Goal: Find specific page/section: Find specific page/section

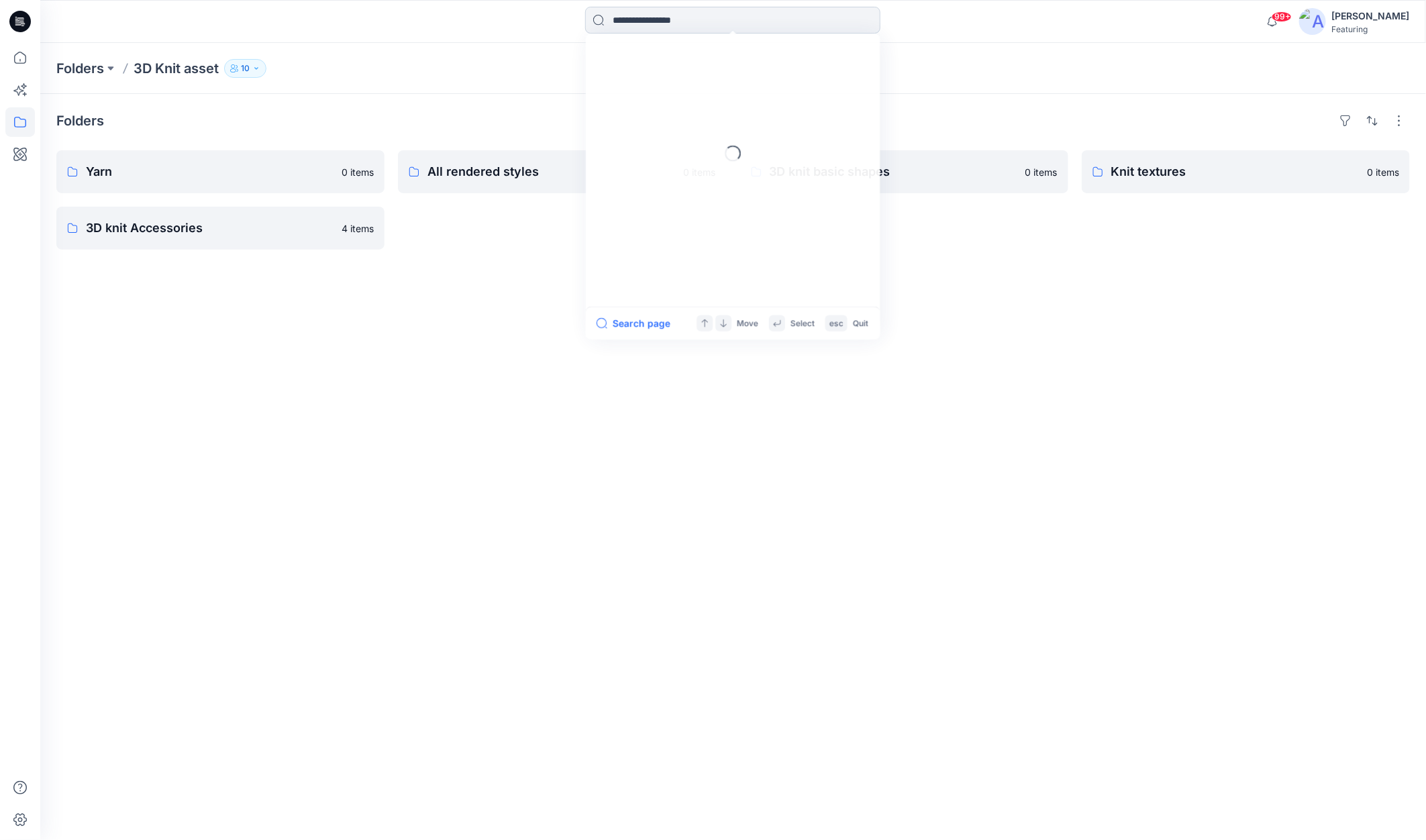
click at [636, 24] on input at bounding box center [732, 20] width 295 height 27
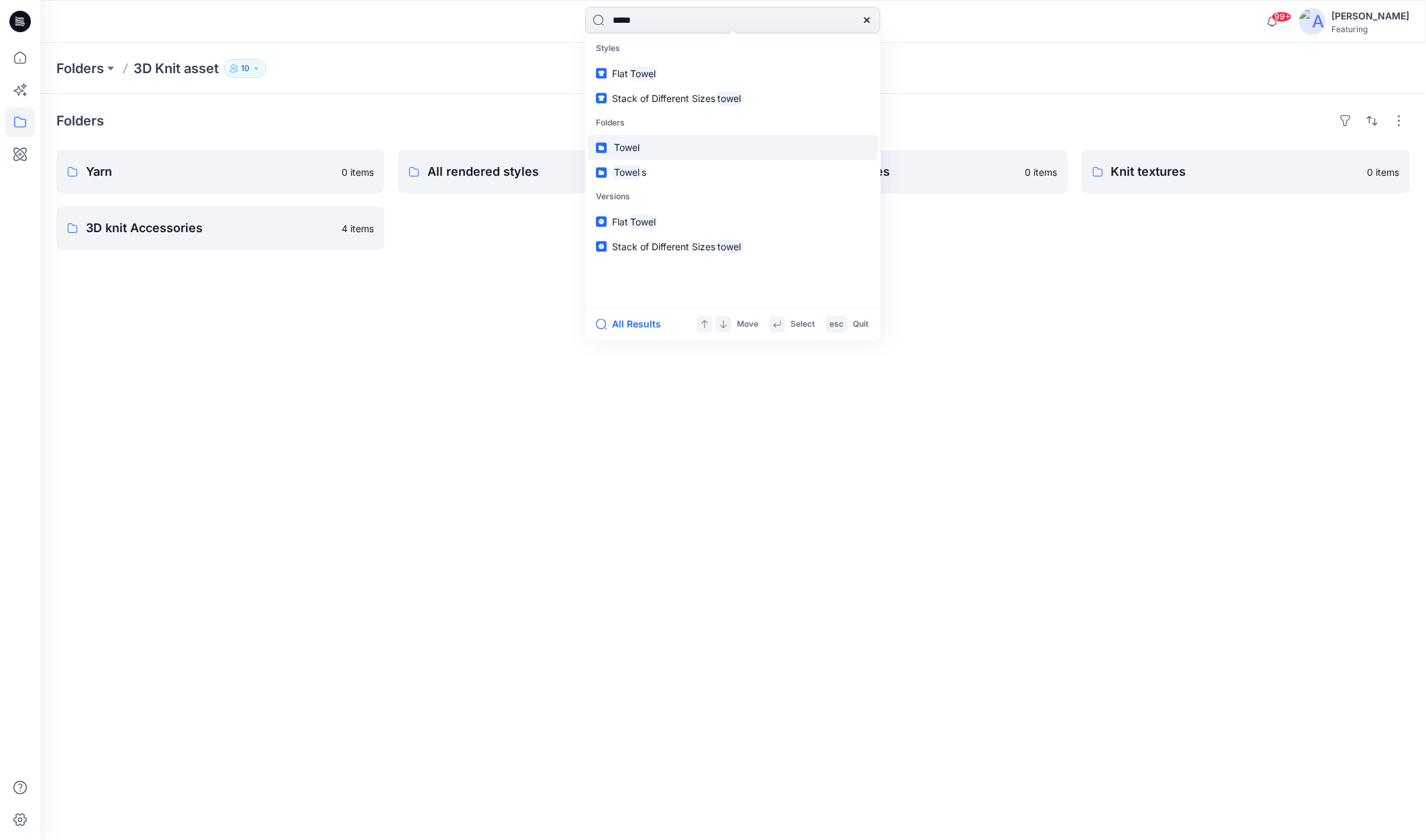
type input "*****"
click at [620, 149] on mark "Towel" at bounding box center [627, 148] width 30 height 16
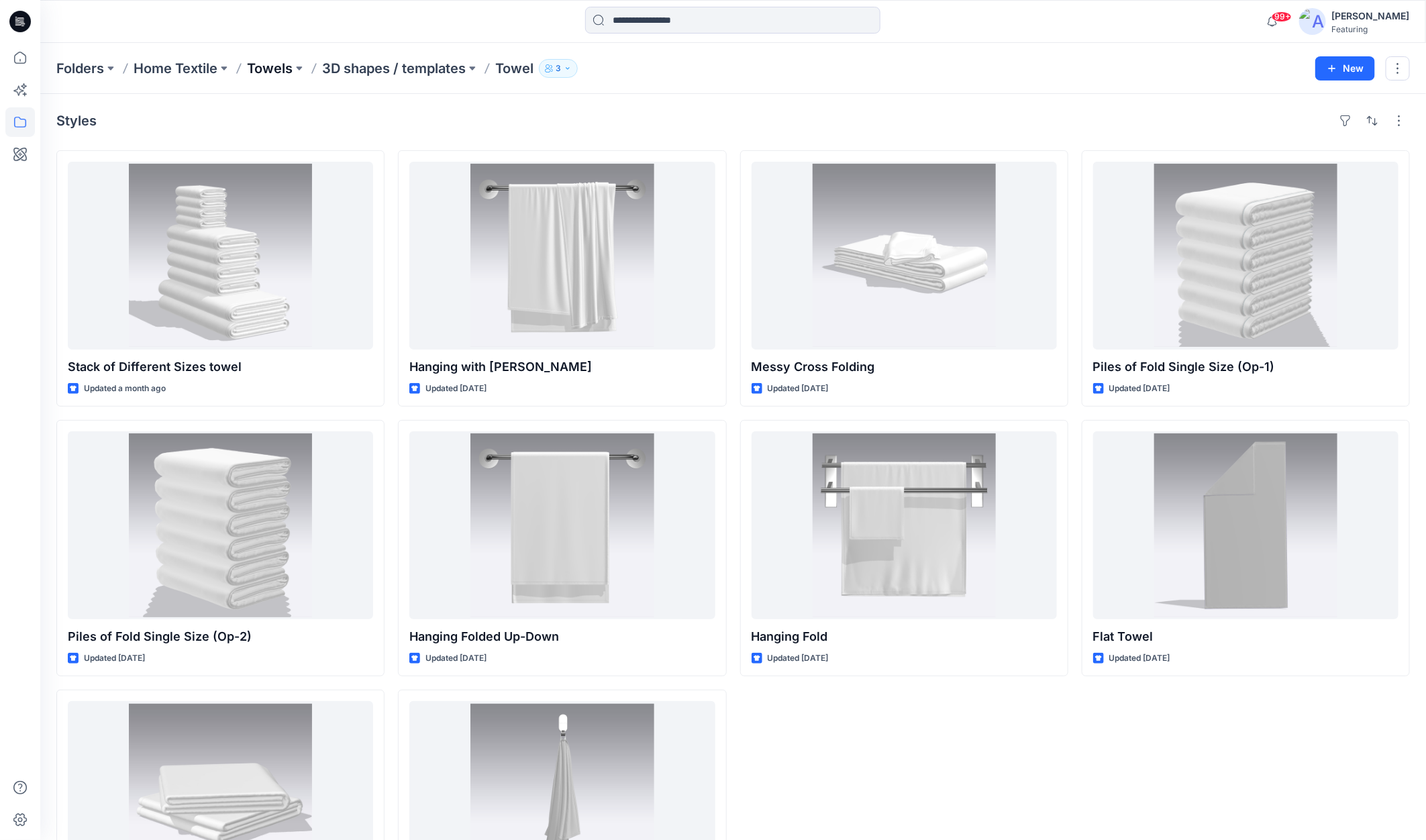
click at [265, 64] on p "Towels" at bounding box center [270, 69] width 45 height 19
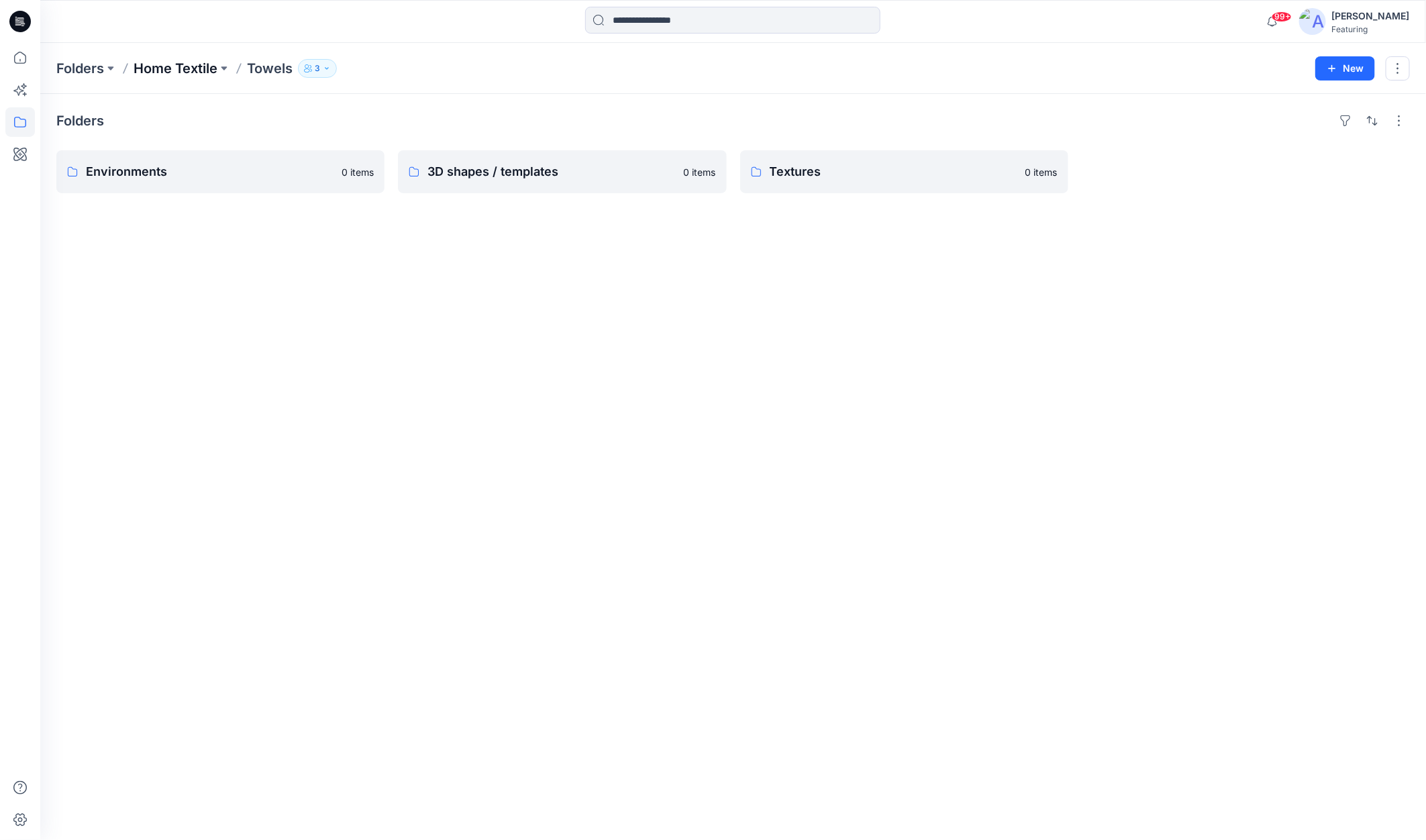
click at [162, 71] on p "Home Textile" at bounding box center [175, 69] width 84 height 19
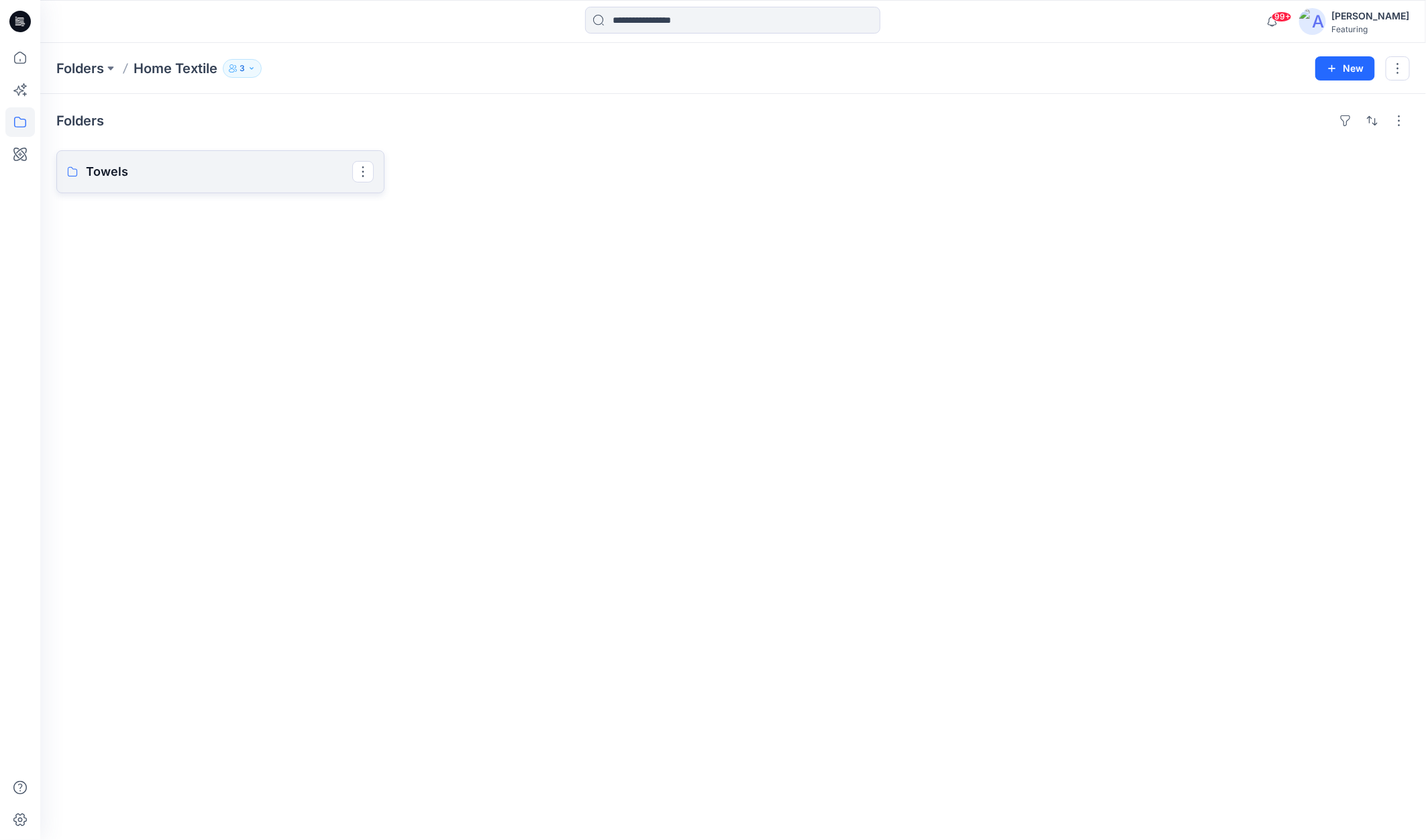
click at [145, 168] on p "Towels" at bounding box center [219, 172] width 266 height 19
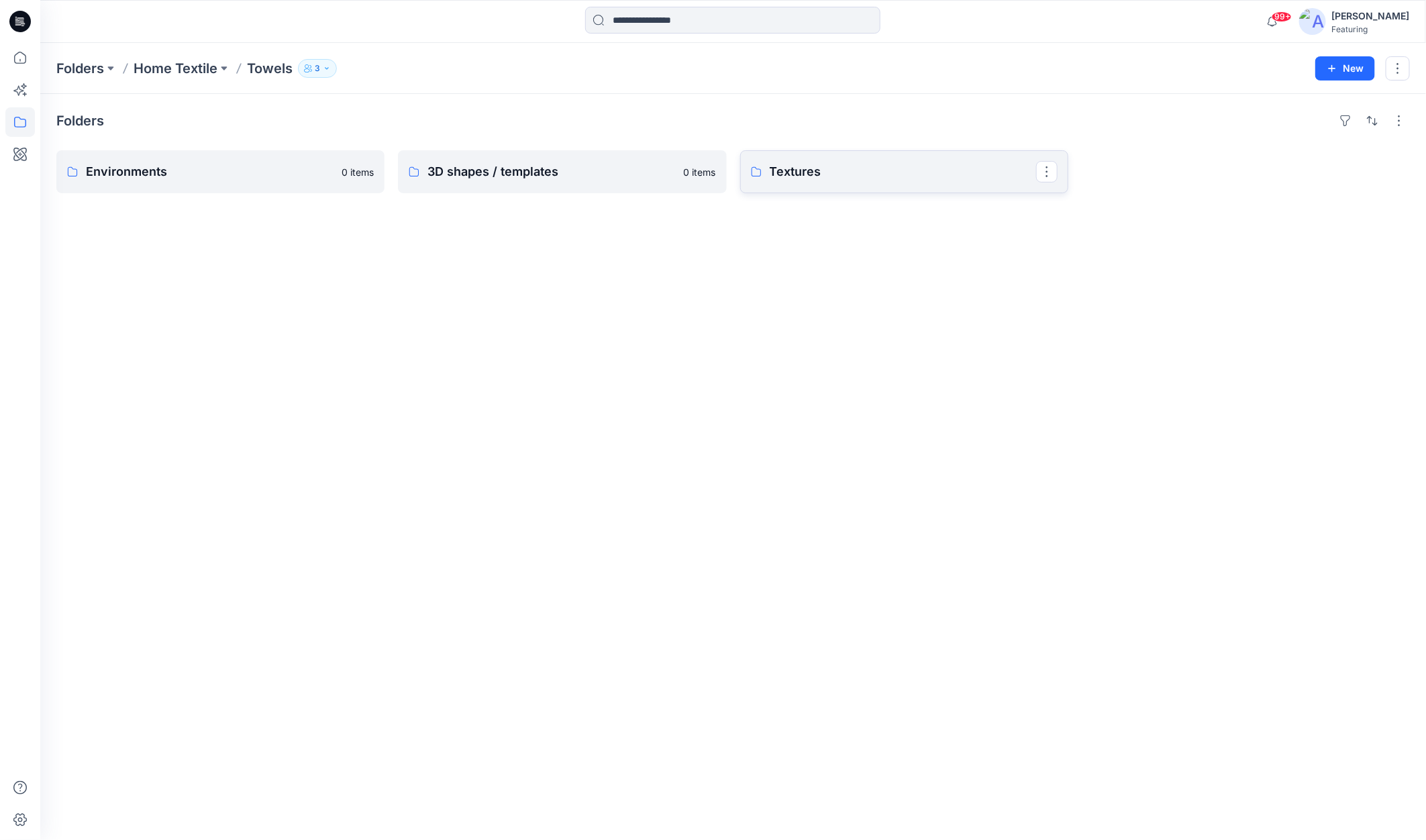
click at [829, 171] on p "Textures" at bounding box center [903, 172] width 266 height 19
click at [824, 174] on p "Main material" at bounding box center [903, 172] width 266 height 19
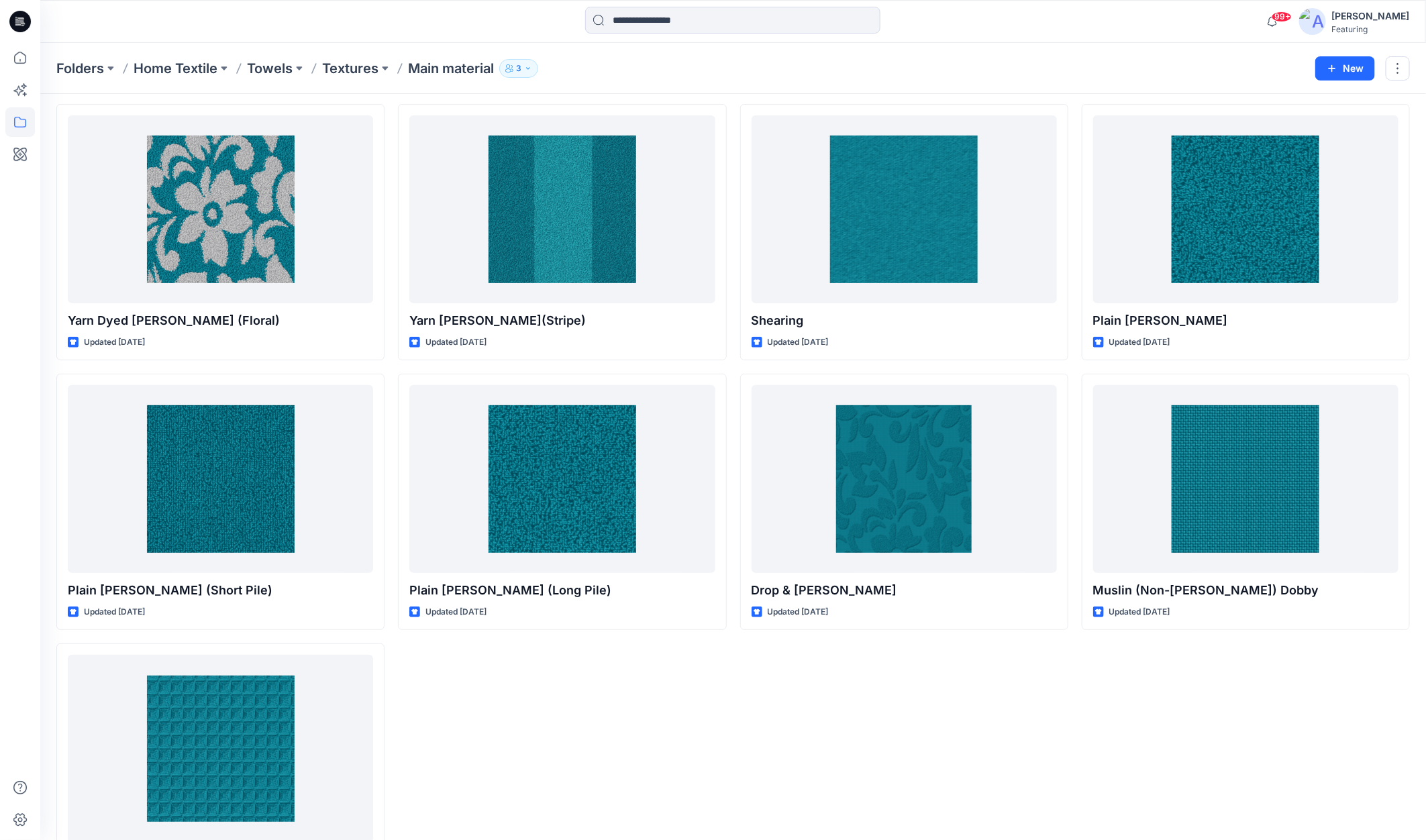
scroll to position [49, 0]
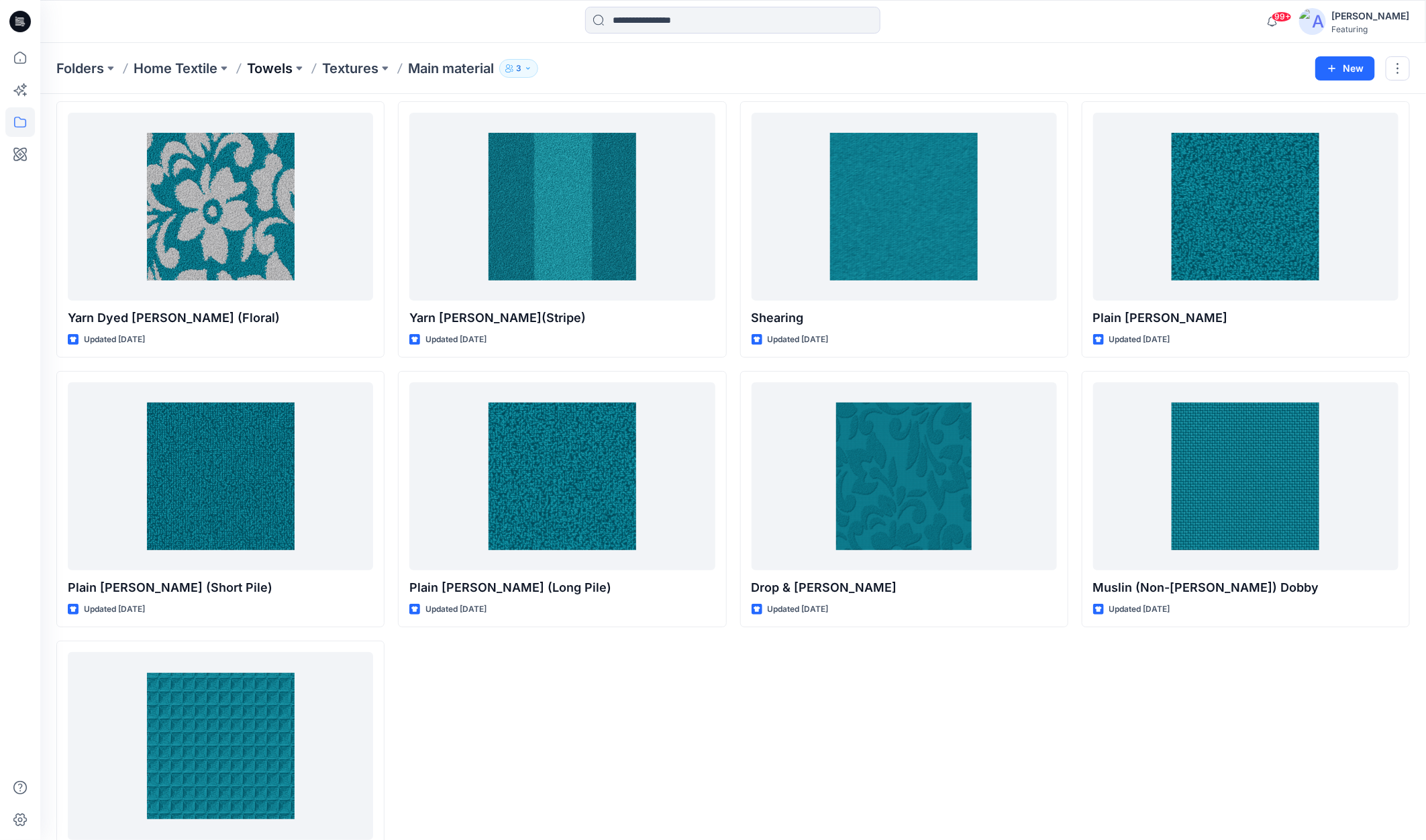
click at [278, 65] on p "Towels" at bounding box center [270, 69] width 45 height 19
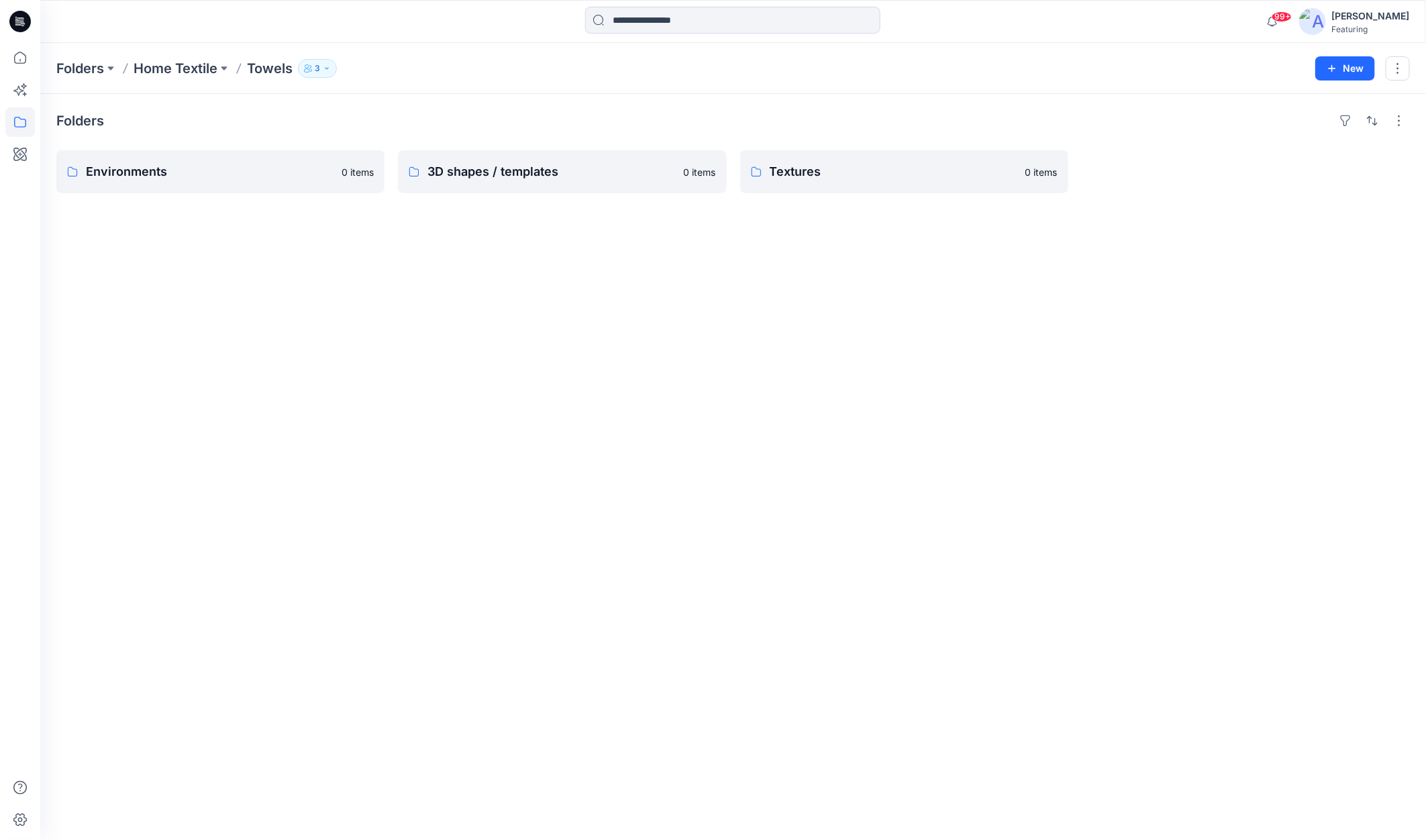
click at [282, 67] on p "Towels" at bounding box center [270, 69] width 45 height 19
click at [841, 169] on p "Textures" at bounding box center [903, 172] width 266 height 19
click at [205, 165] on p "Edge" at bounding box center [219, 172] width 266 height 19
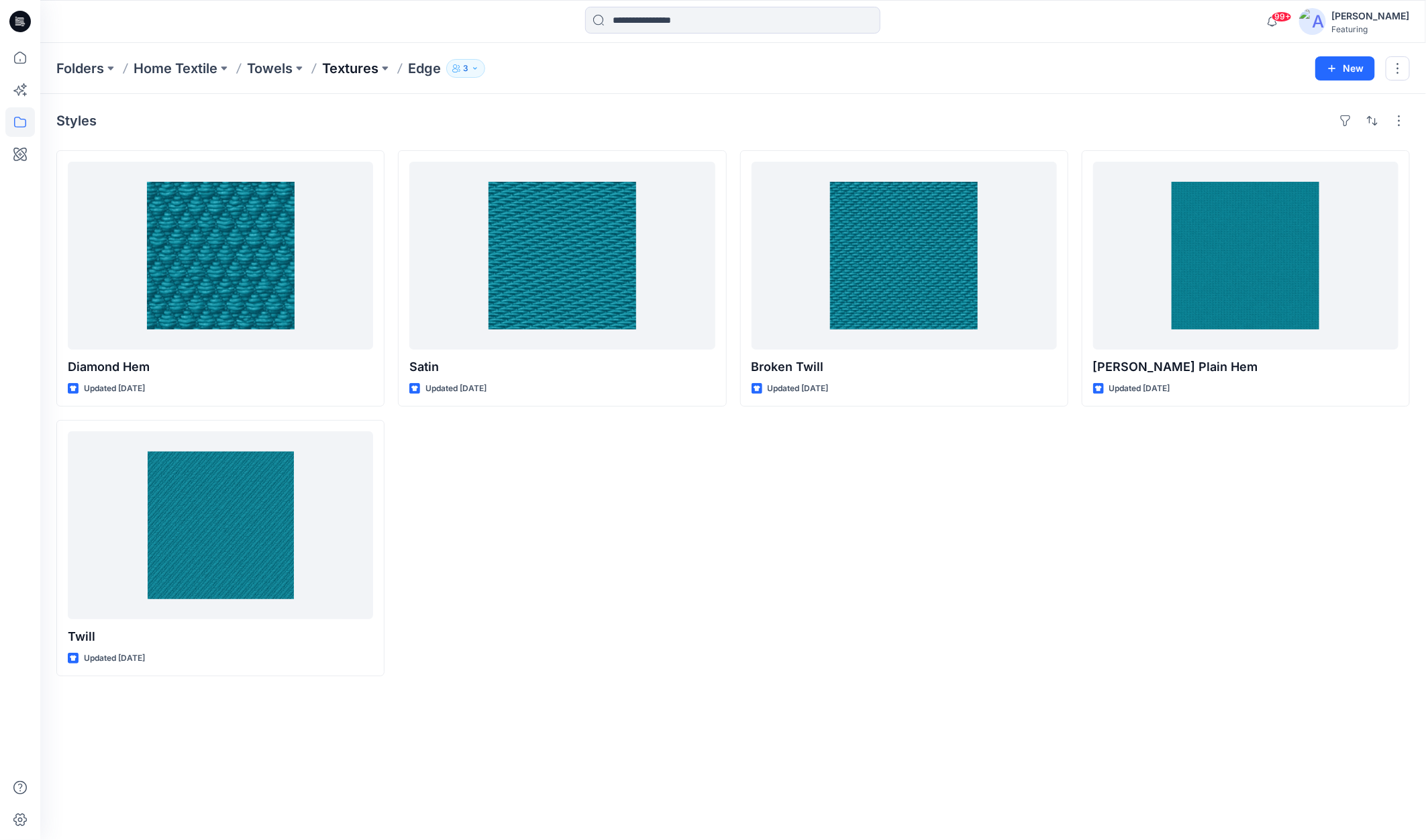
click at [355, 63] on p "Textures" at bounding box center [350, 69] width 57 height 19
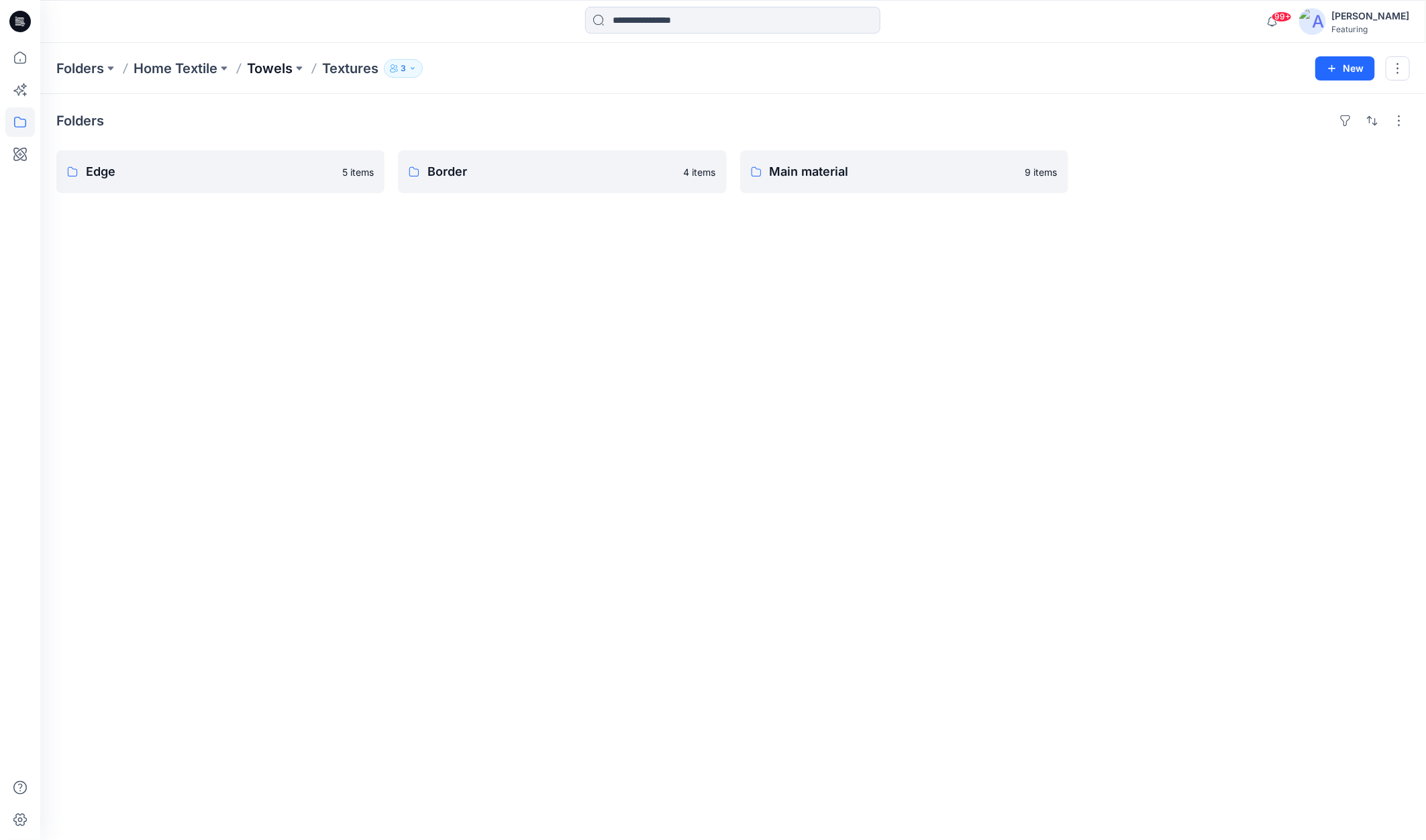
click at [275, 72] on p "Towels" at bounding box center [270, 69] width 45 height 19
click at [186, 71] on p "Home Textile" at bounding box center [175, 69] width 84 height 19
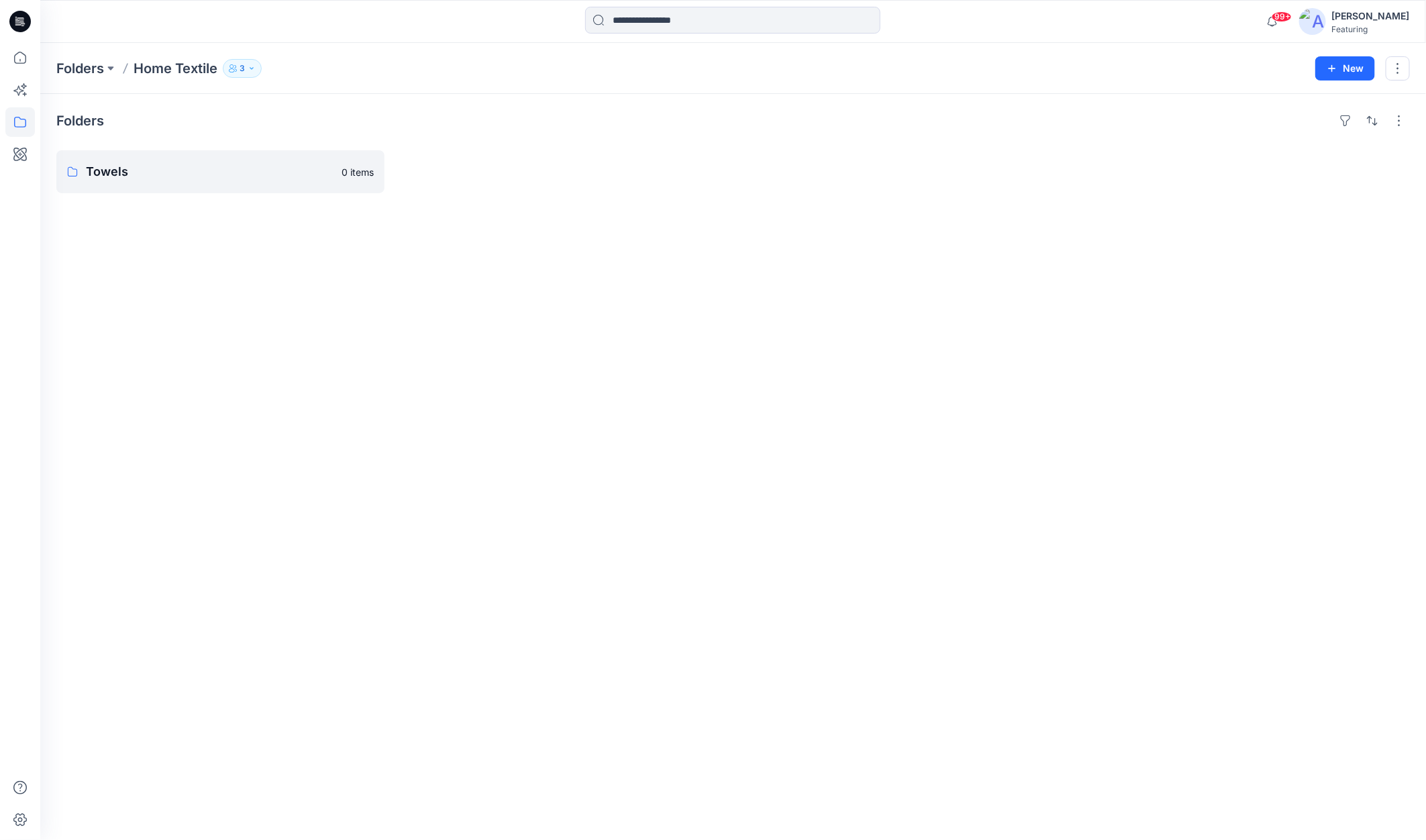
click at [239, 72] on button "3" at bounding box center [242, 69] width 39 height 19
click at [238, 414] on div "Folders Towels 0 items" at bounding box center [733, 467] width 1386 height 746
click at [241, 166] on p "Towels" at bounding box center [219, 172] width 266 height 19
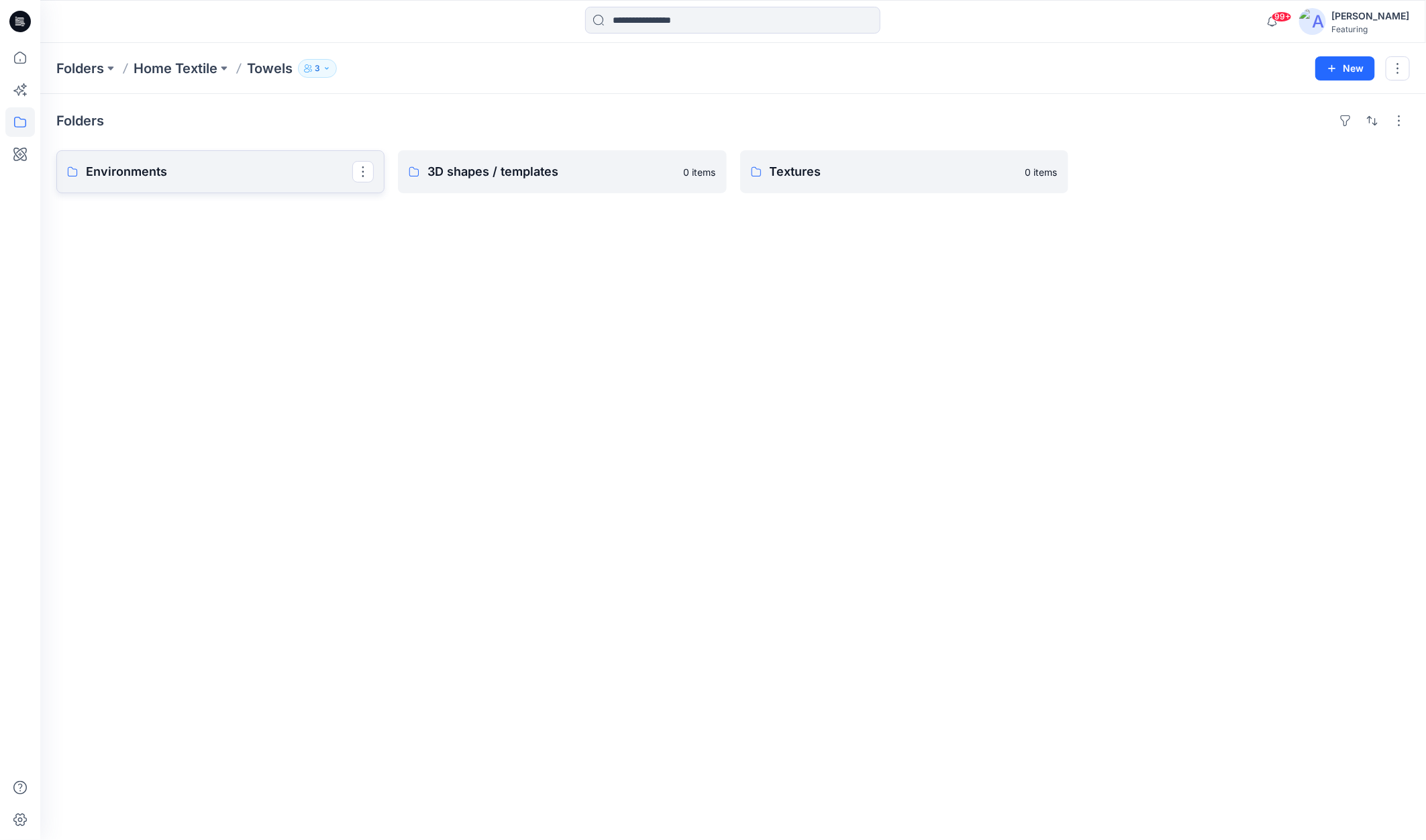
click at [203, 161] on link "Environments" at bounding box center [220, 171] width 328 height 43
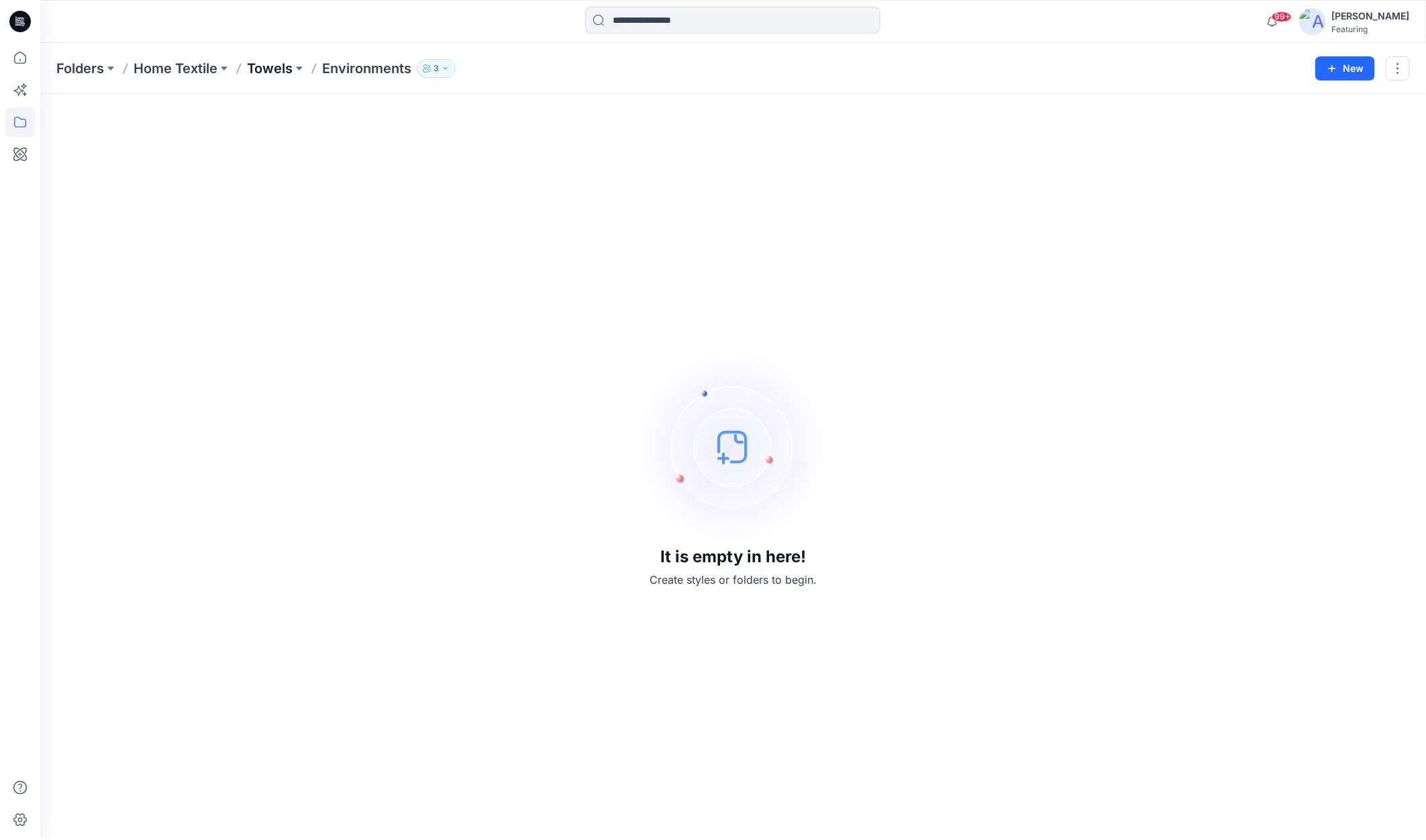
click at [279, 68] on p "Towels" at bounding box center [270, 69] width 45 height 19
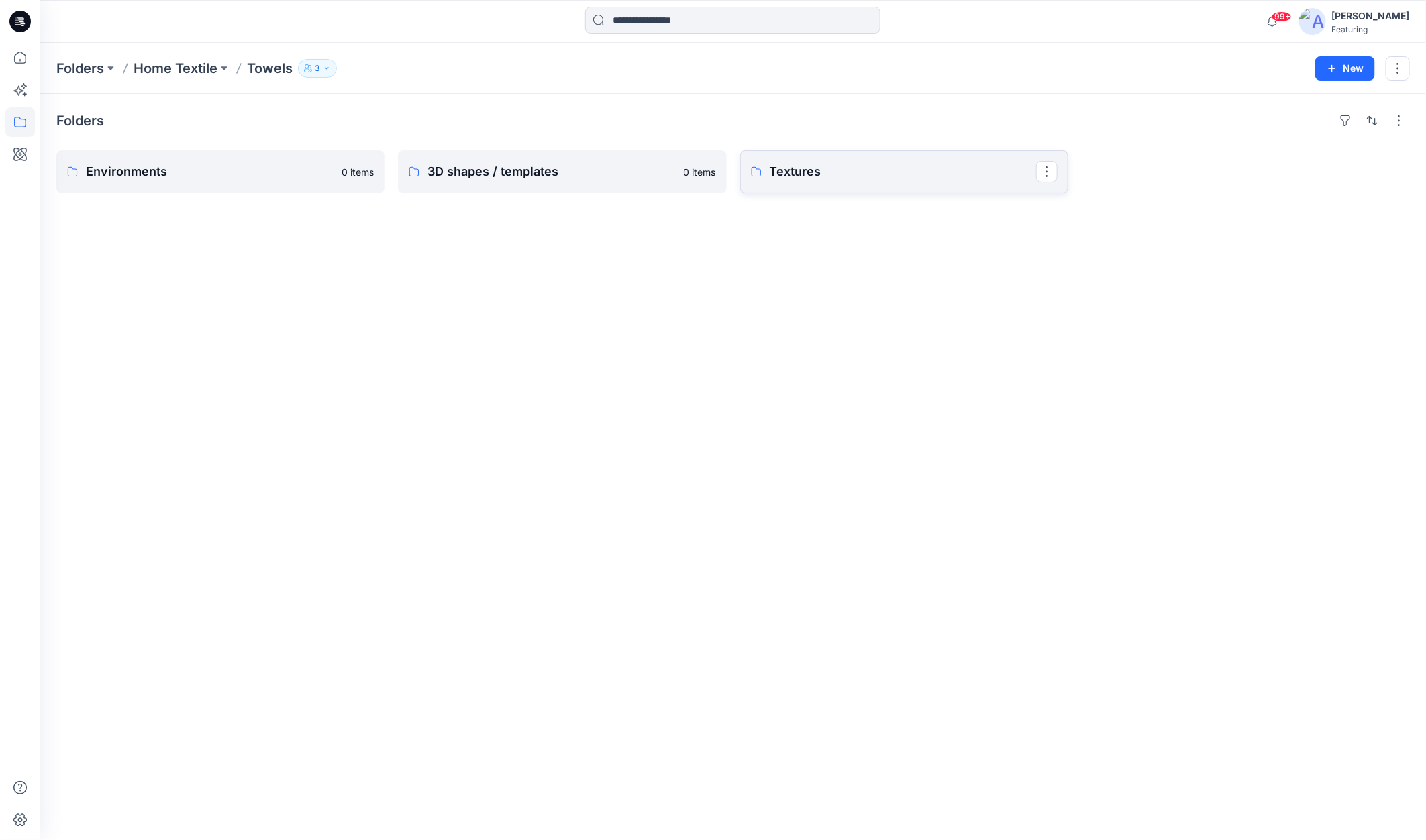
click at [786, 170] on p "Textures" at bounding box center [903, 172] width 266 height 19
click at [812, 171] on p "Main material" at bounding box center [903, 172] width 266 height 19
